Goal: Task Accomplishment & Management: Use online tool/utility

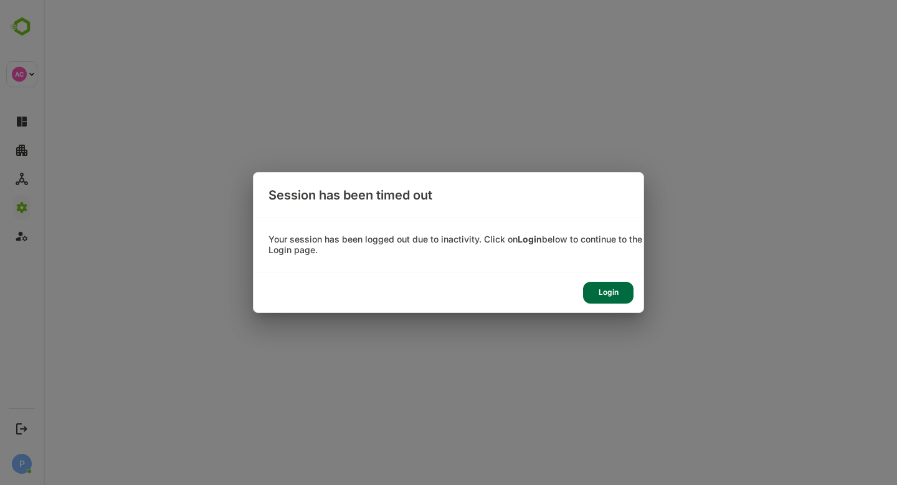
click at [607, 295] on div "Login" at bounding box center [608, 293] width 50 height 22
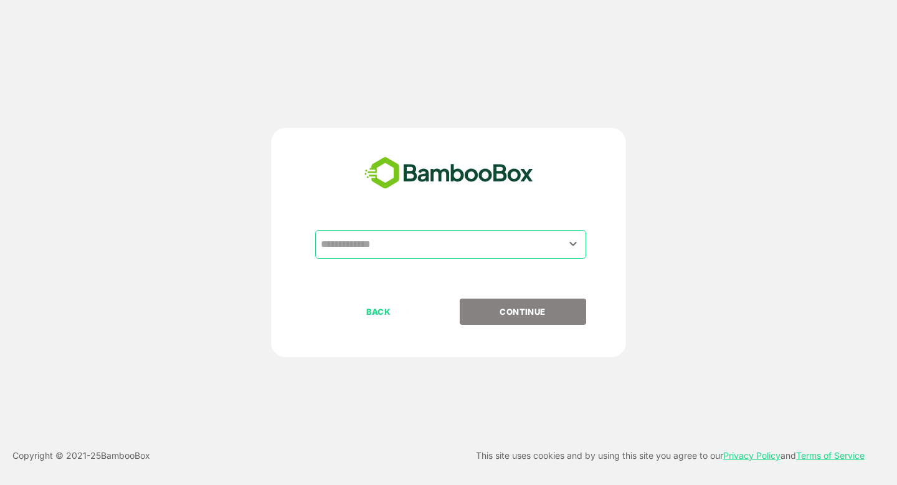
click at [423, 237] on input "text" at bounding box center [451, 244] width 266 height 24
click at [356, 245] on input "text" at bounding box center [451, 244] width 266 height 24
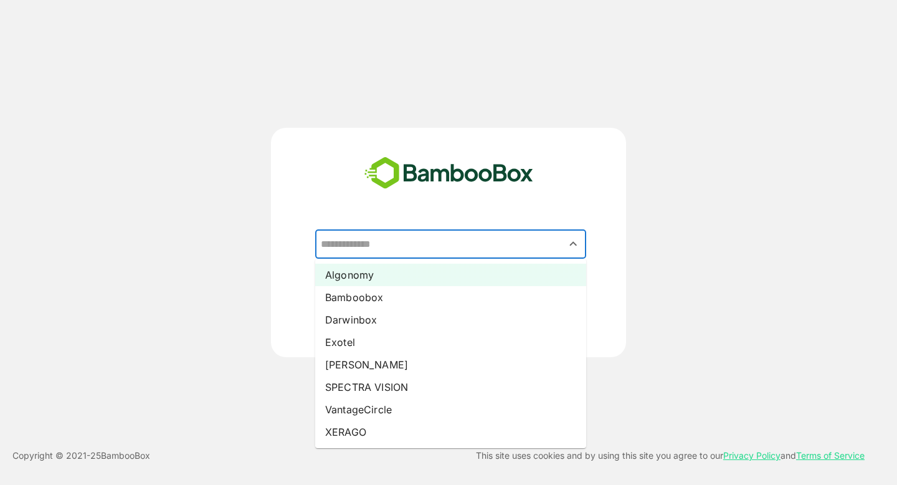
click at [363, 274] on li "Algonomy" at bounding box center [450, 274] width 271 height 22
type input "********"
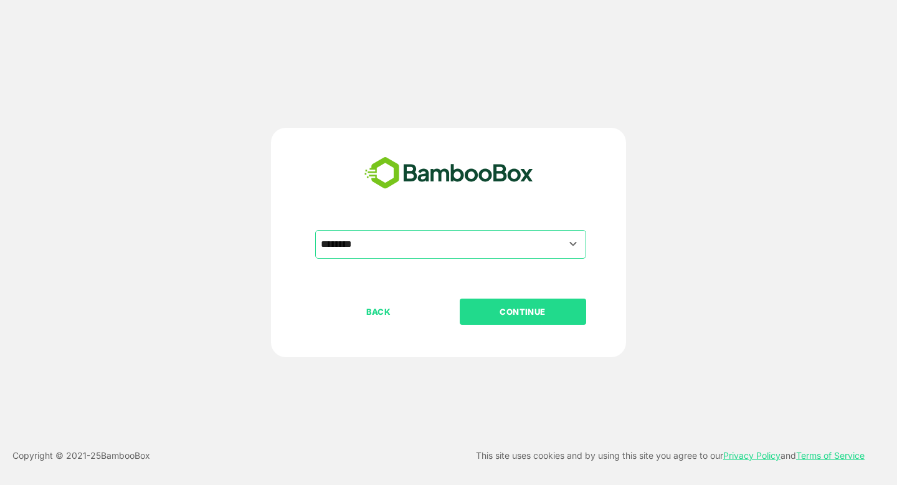
click at [516, 312] on p "CONTINUE" at bounding box center [522, 312] width 125 height 14
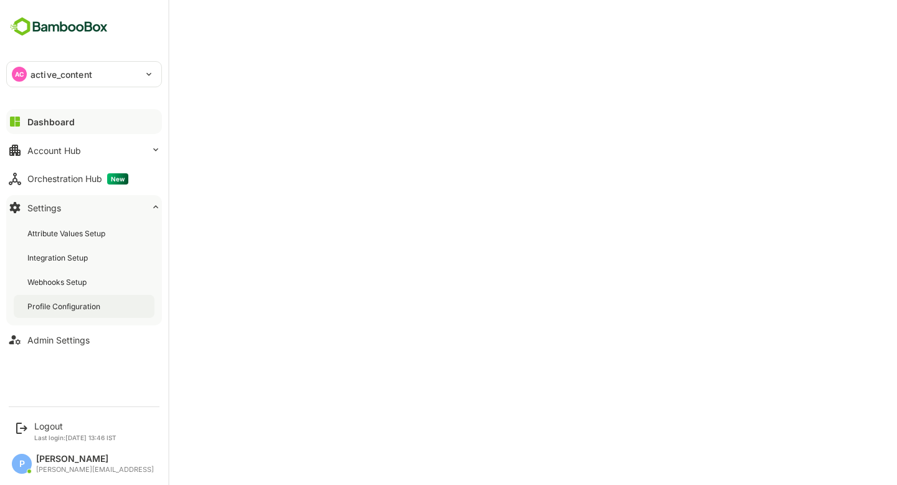
click at [103, 308] on div "Profile Configuration" at bounding box center [84, 306] width 141 height 23
